Goal: Transaction & Acquisition: Download file/media

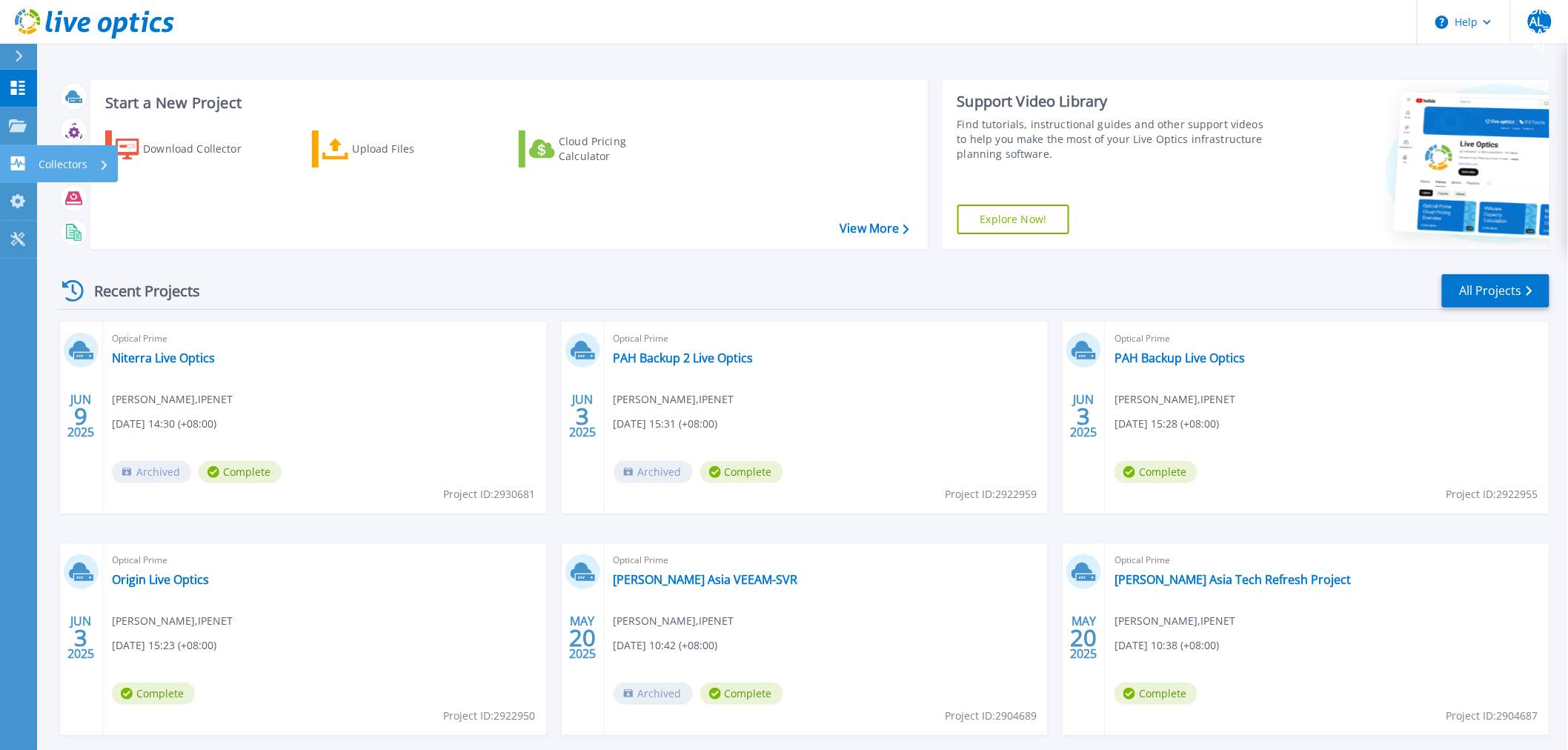
click at [70, 160] on p "Collectors" at bounding box center [63, 165] width 49 height 39
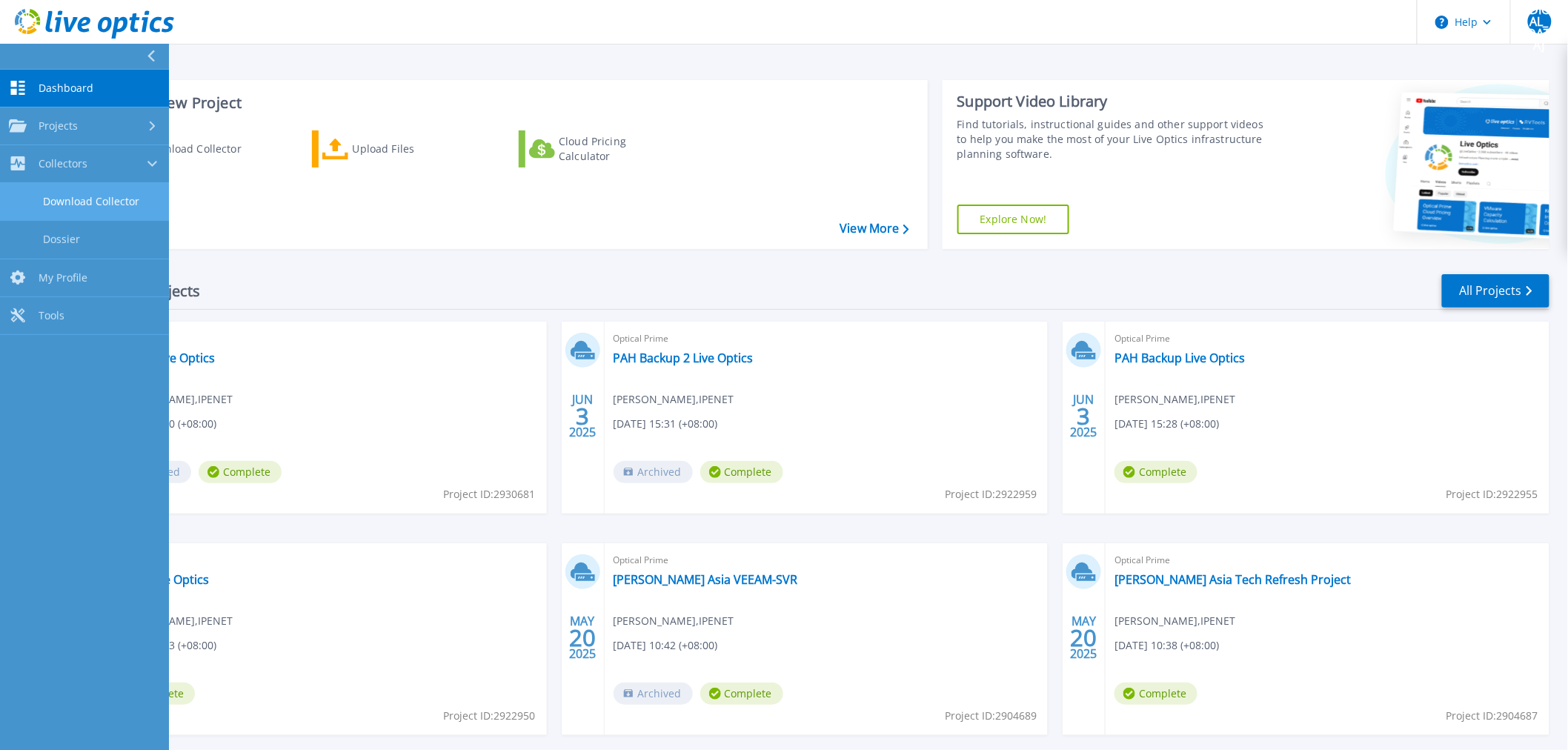
click at [79, 207] on link "Download Collector" at bounding box center [85, 201] width 169 height 38
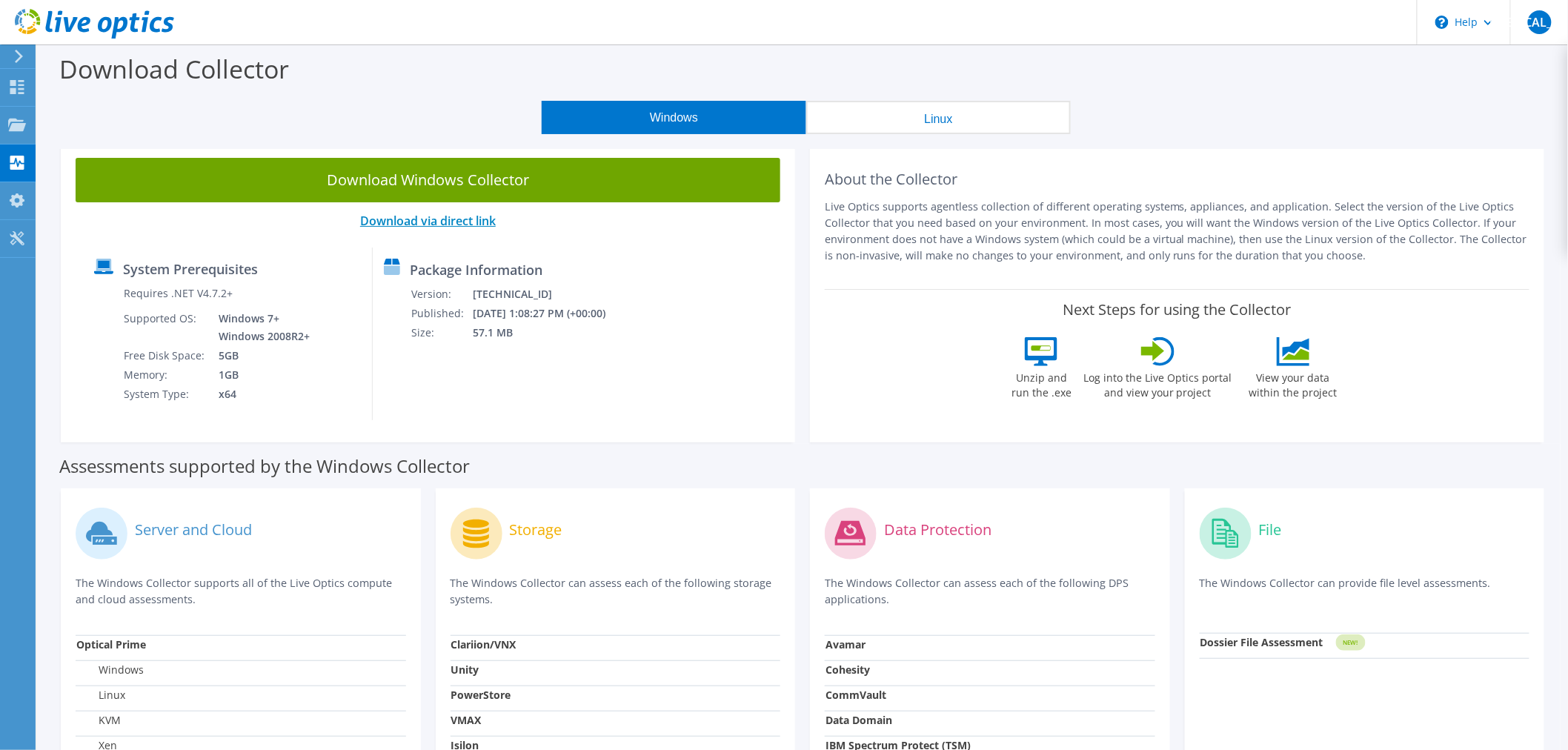
click at [449, 224] on link "Download via direct link" at bounding box center [428, 221] width 135 height 16
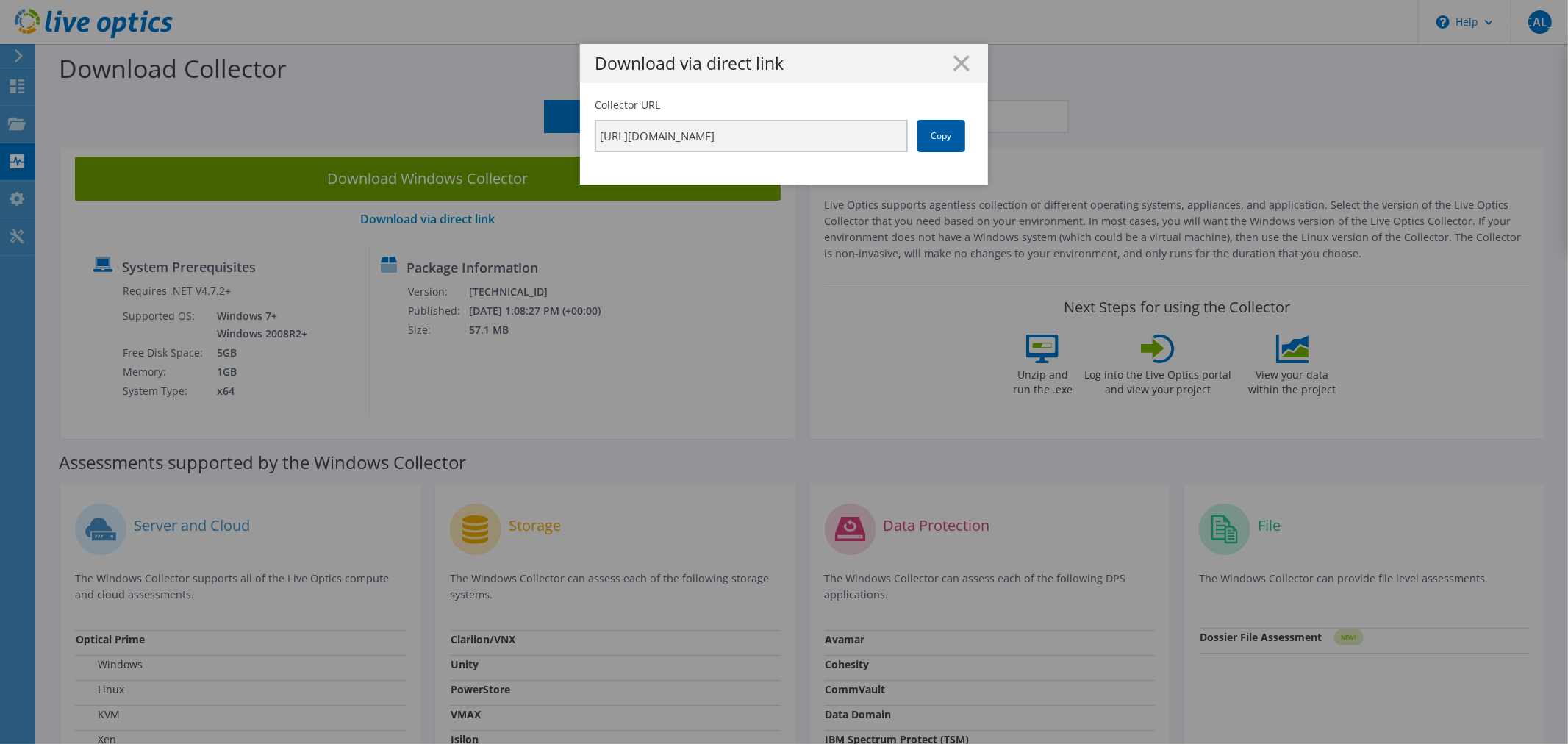
click at [949, 143] on link "Copy" at bounding box center [941, 136] width 48 height 33
click at [944, 65] on h1 "Download via direct link" at bounding box center [784, 64] width 378 height 17
click at [954, 70] on icon at bounding box center [961, 63] width 16 height 16
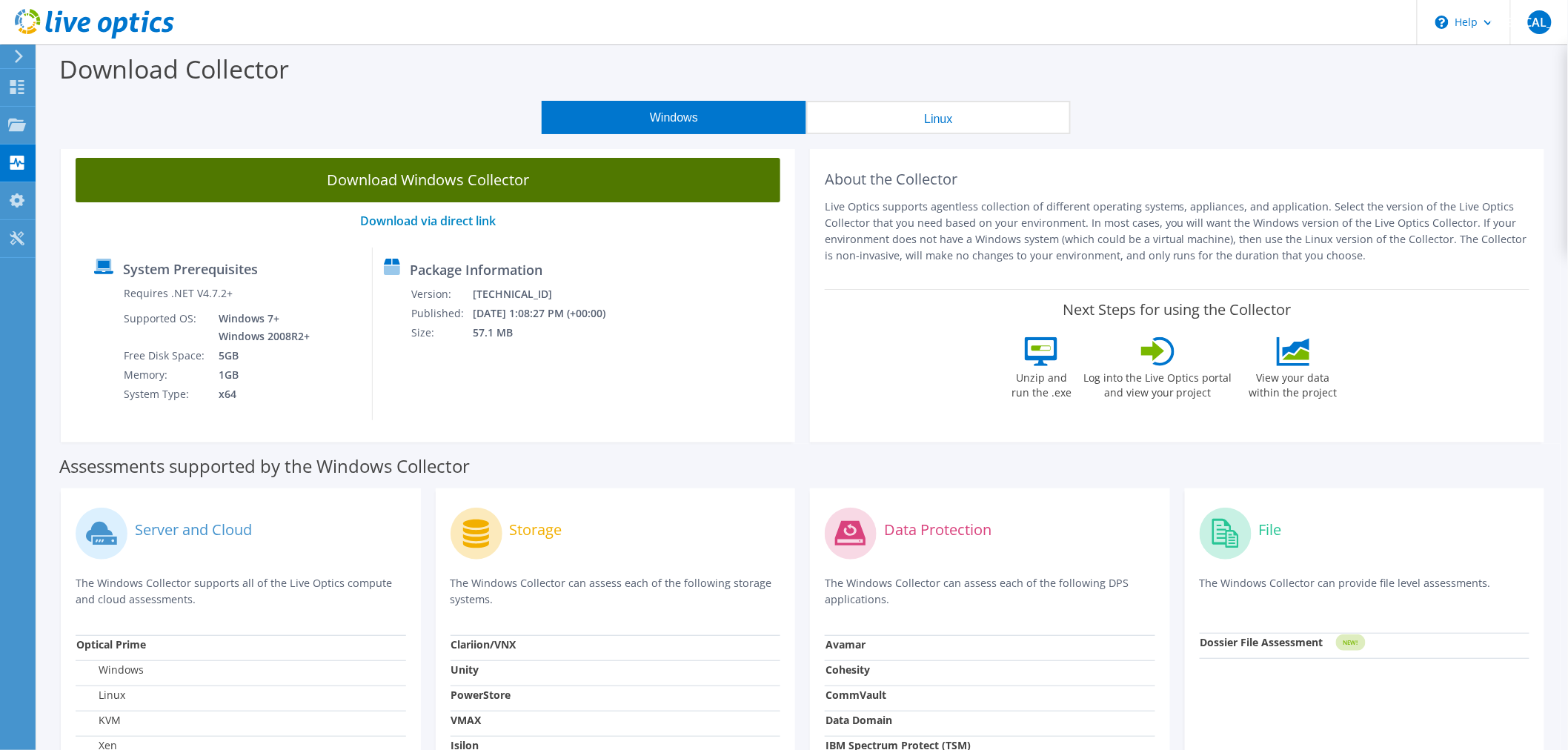
click at [483, 186] on link "Download Windows Collector" at bounding box center [427, 180] width 705 height 45
